Goal: Task Accomplishment & Management: Manage account settings

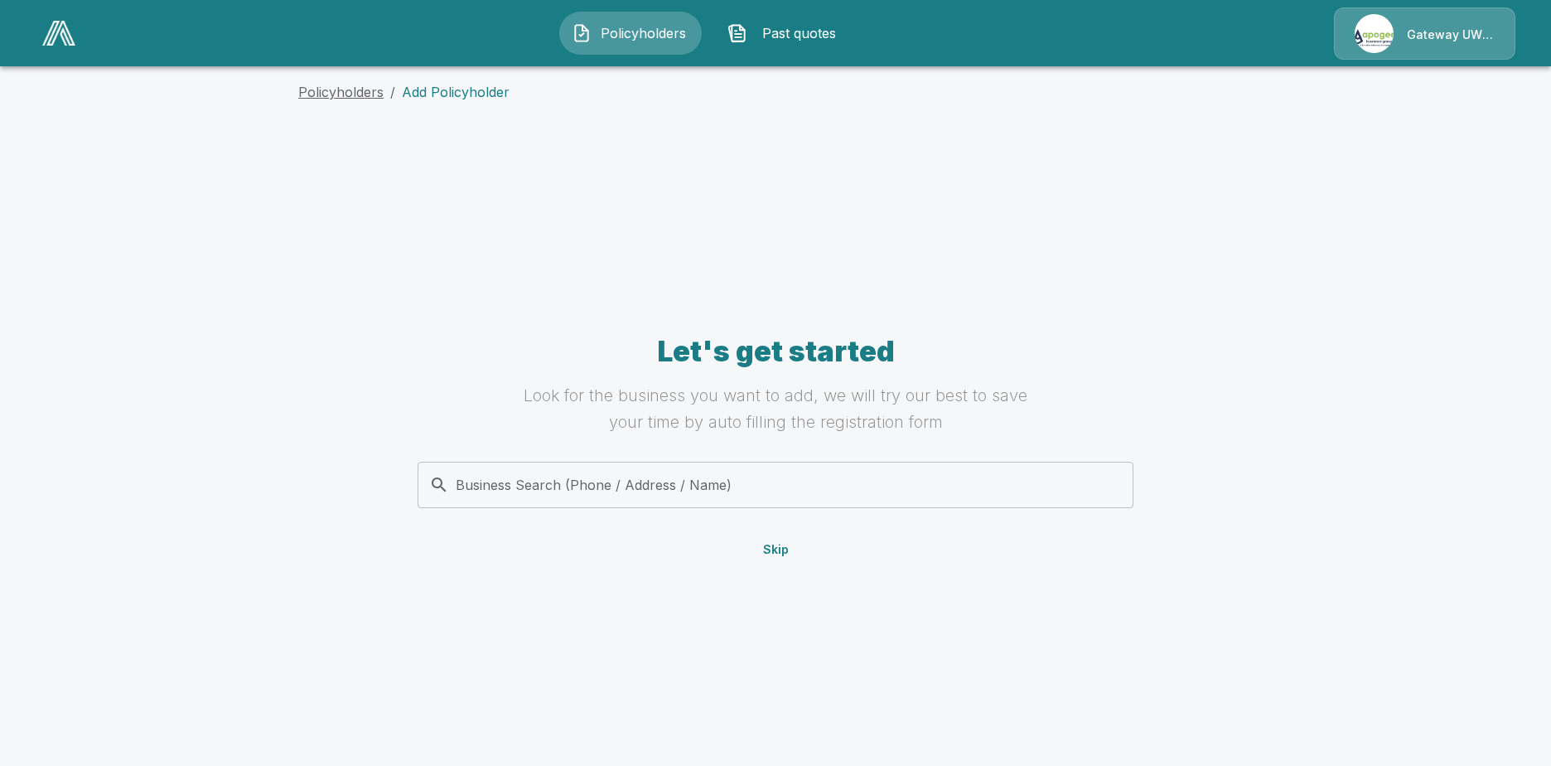
click at [332, 88] on link "Policyholders" at bounding box center [340, 92] width 85 height 17
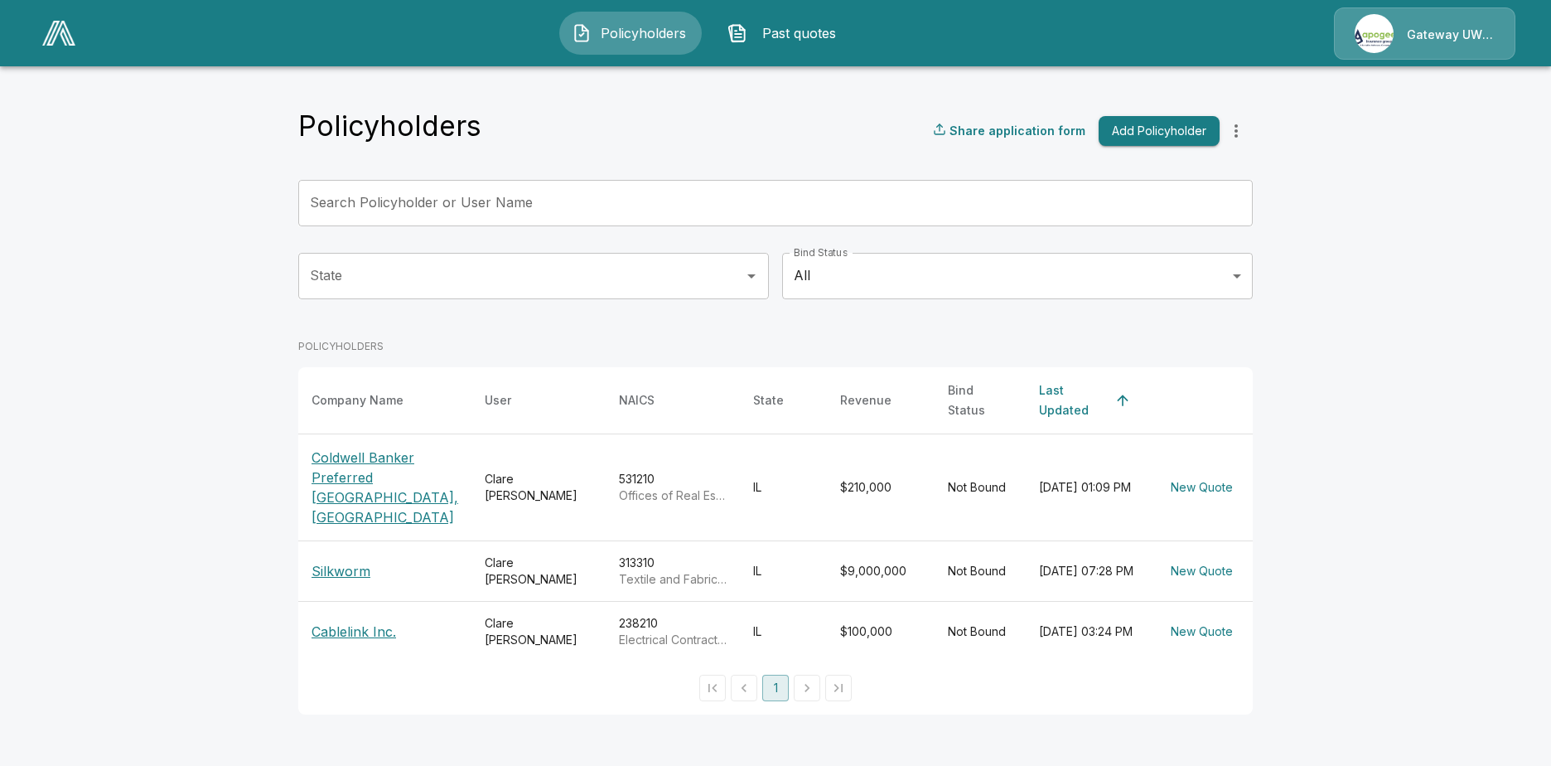
click at [790, 32] on span "Past quotes" at bounding box center [799, 33] width 91 height 20
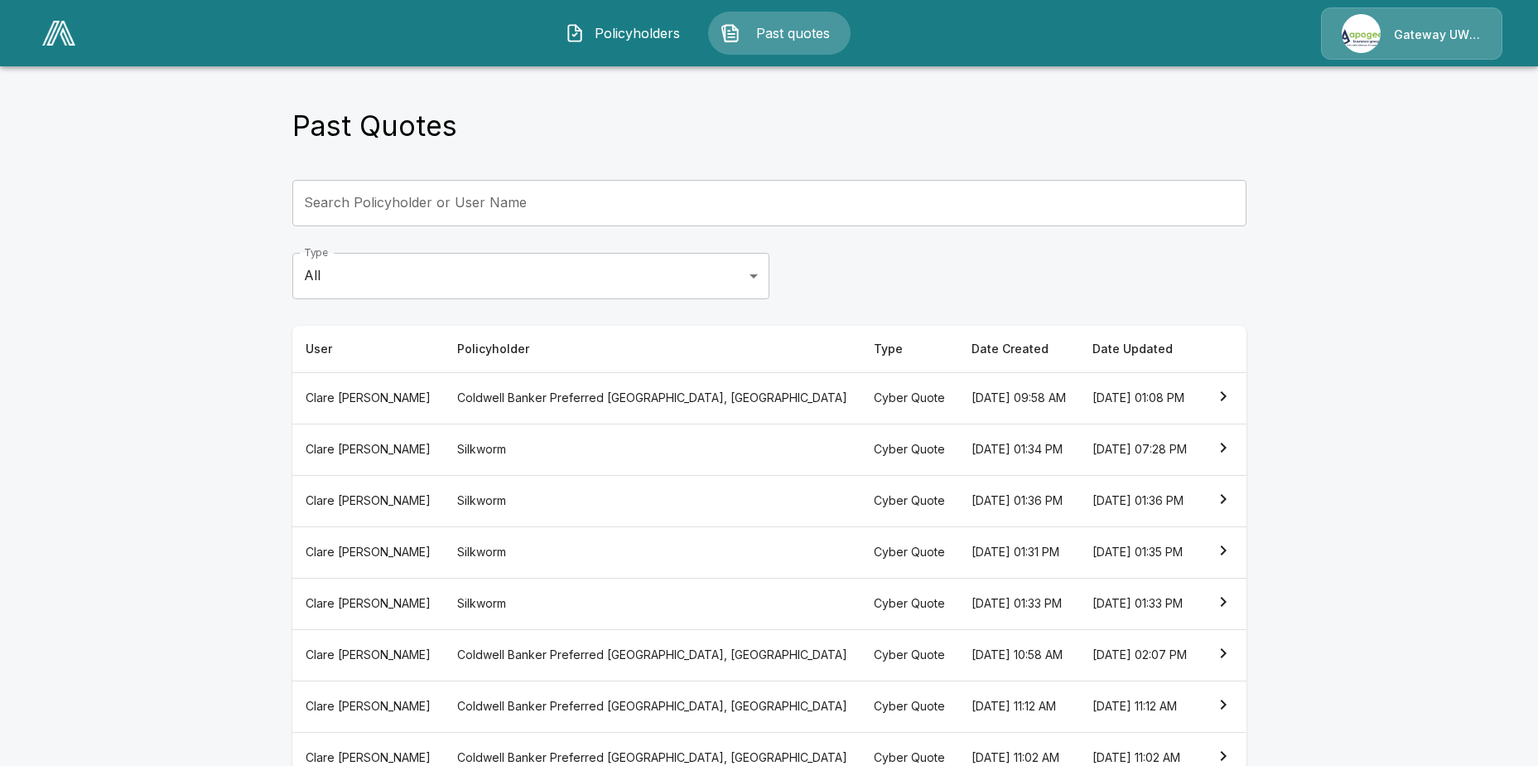
click at [959, 446] on th "[DATE] 01:34 PM" at bounding box center [1019, 448] width 121 height 51
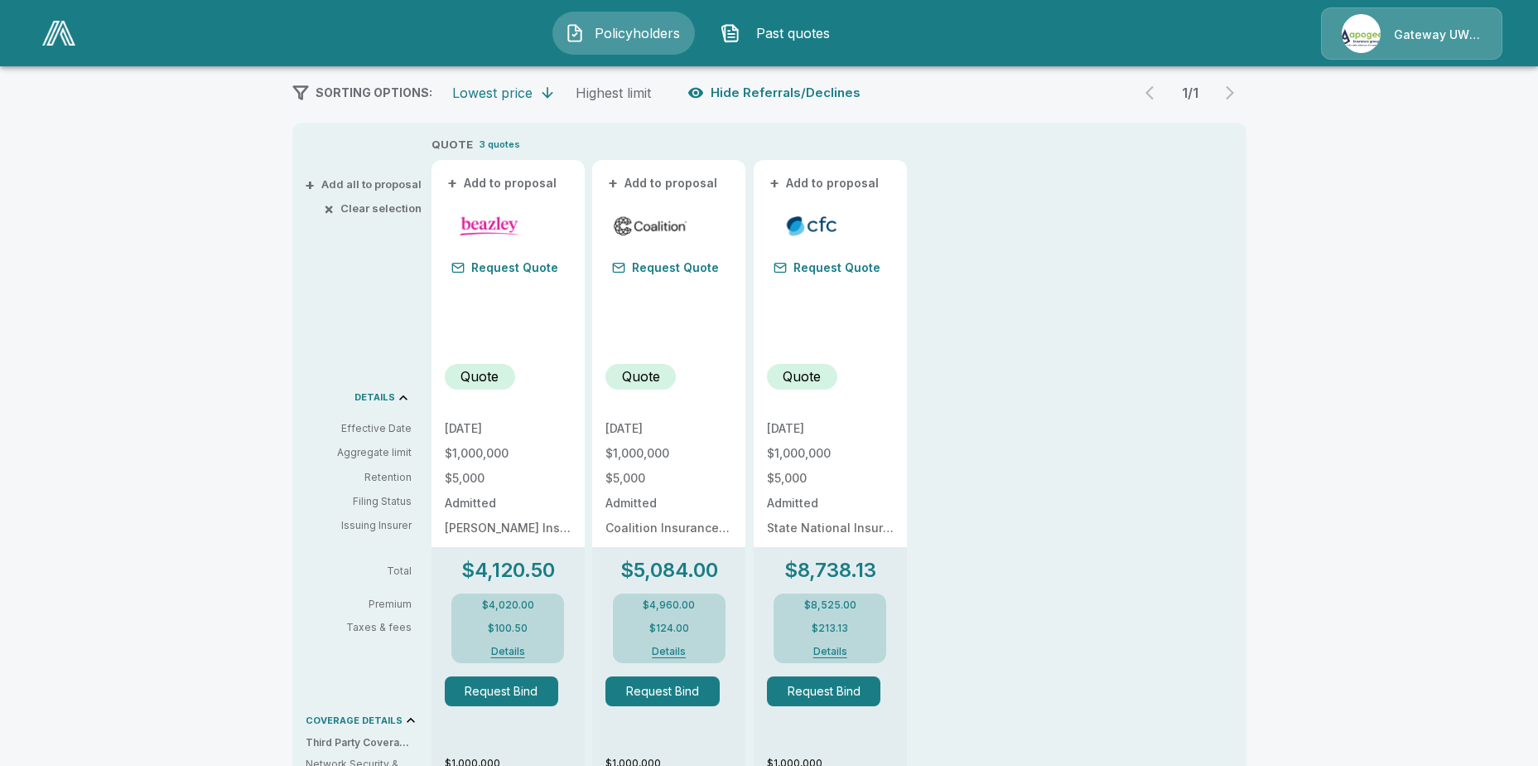
scroll to position [331, 0]
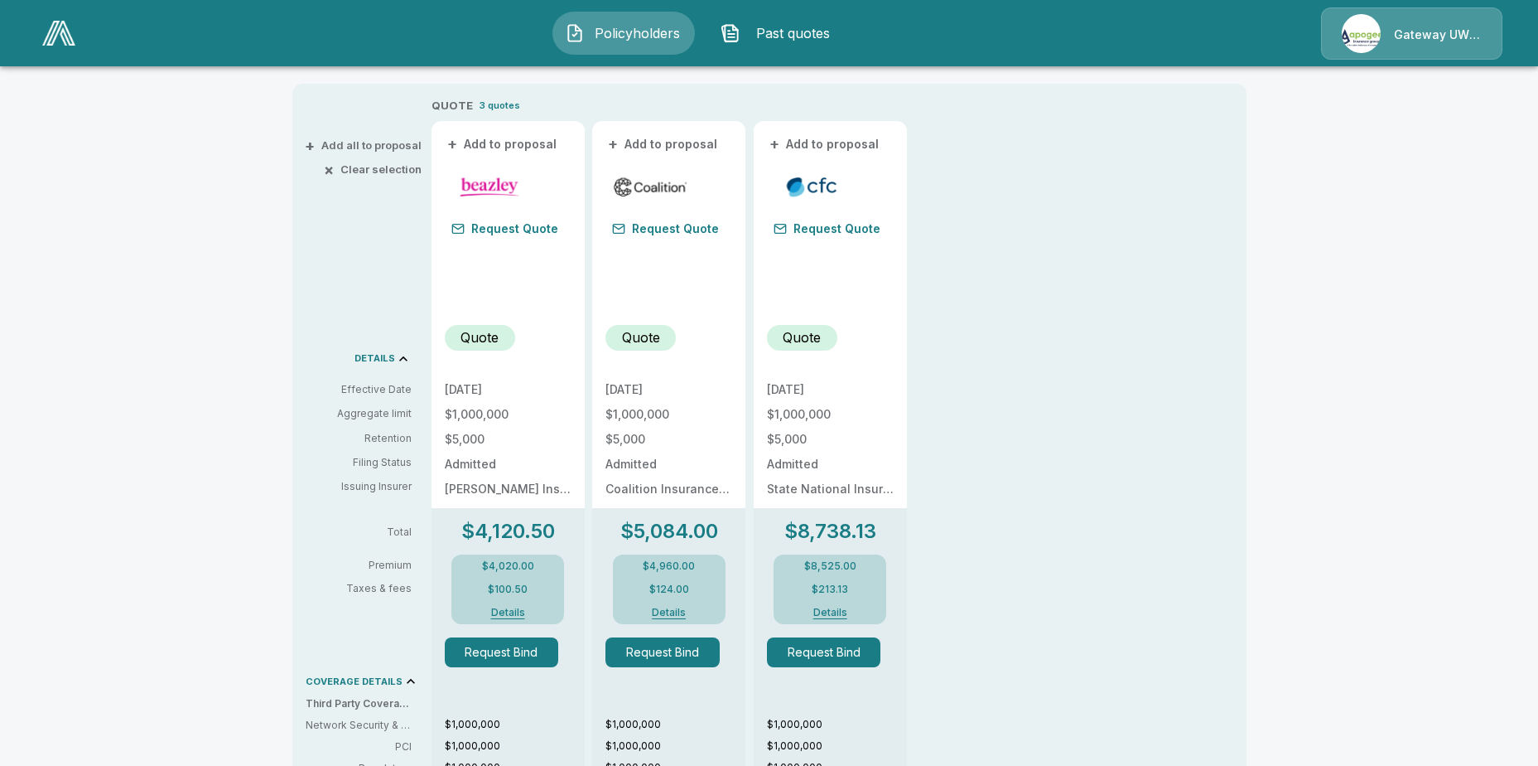
click at [482, 143] on button "+ Add to proposal" at bounding box center [503, 144] width 116 height 18
click at [505, 229] on button "Request Quote" at bounding box center [505, 231] width 120 height 23
click at [766, 32] on span "Past quotes" at bounding box center [792, 33] width 91 height 20
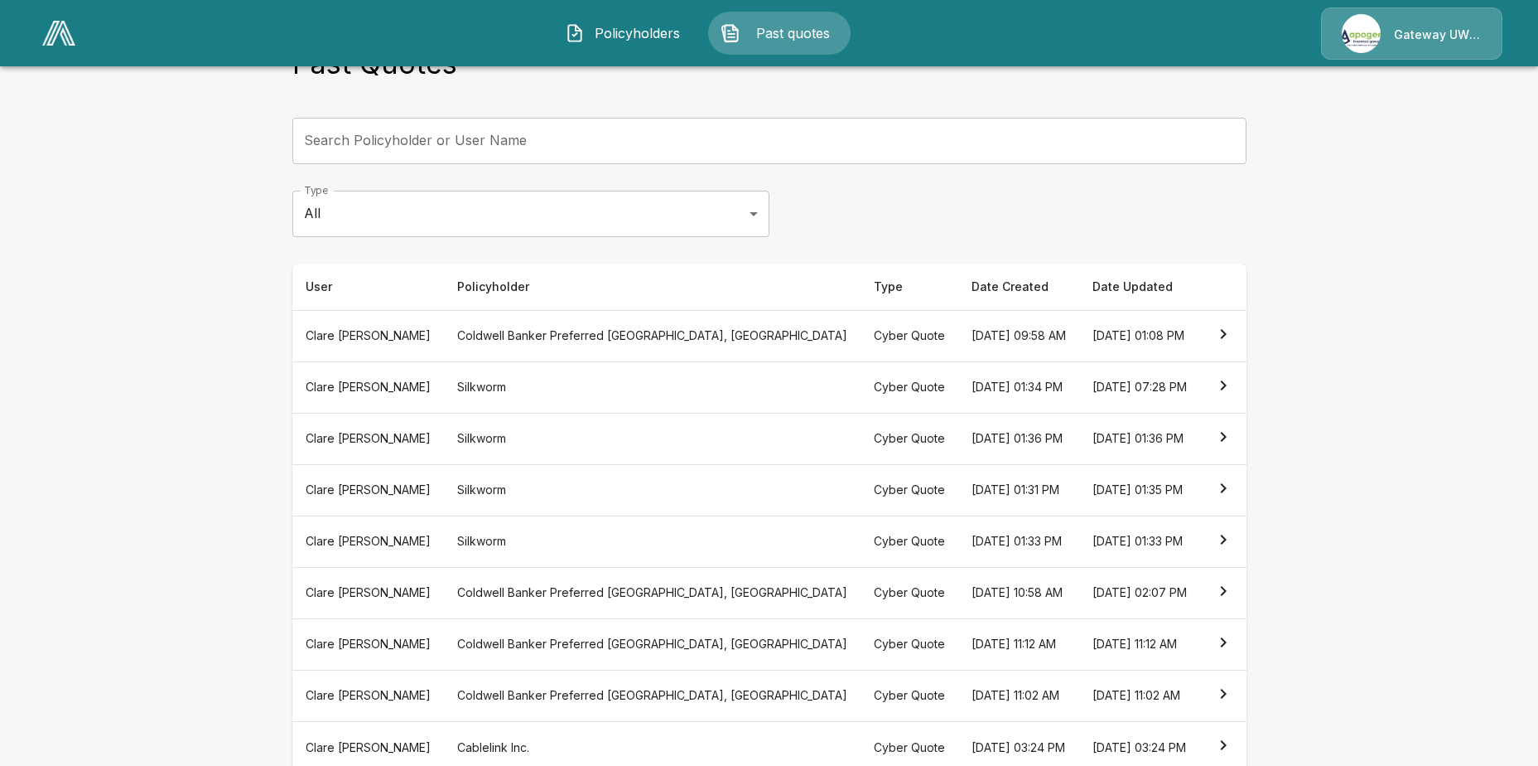
scroll to position [142, 0]
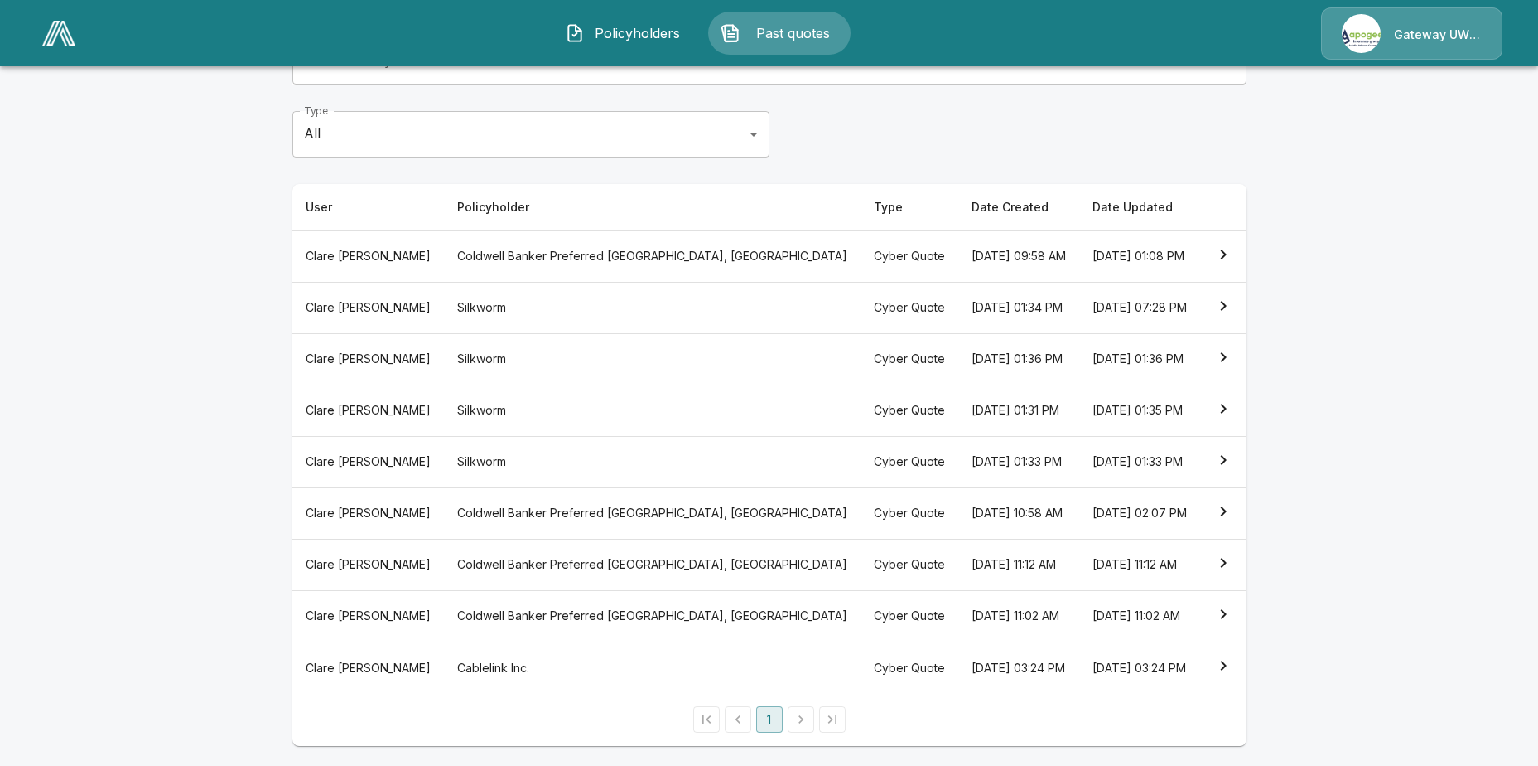
click at [1080, 348] on th "[DATE] 01:36 PM" at bounding box center [1140, 358] width 121 height 51
